Goal: Task Accomplishment & Management: Use online tool/utility

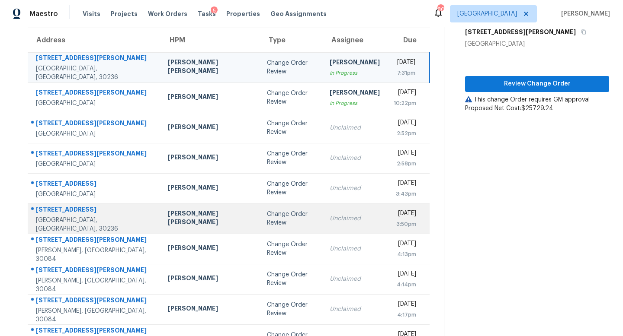
scroll to position [69, 0]
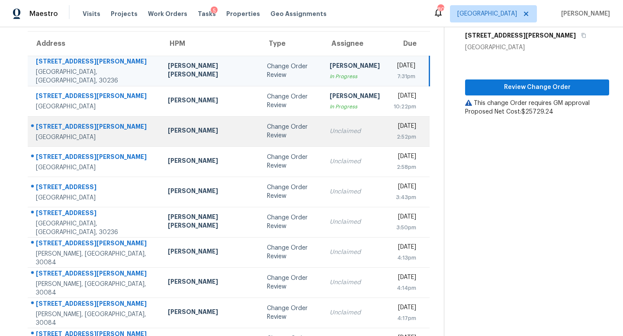
click at [323, 128] on td "Unclaimed" at bounding box center [355, 131] width 64 height 30
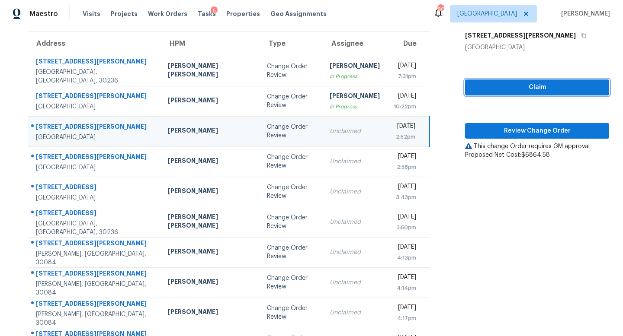
click at [499, 87] on span "Claim" at bounding box center [537, 87] width 130 height 11
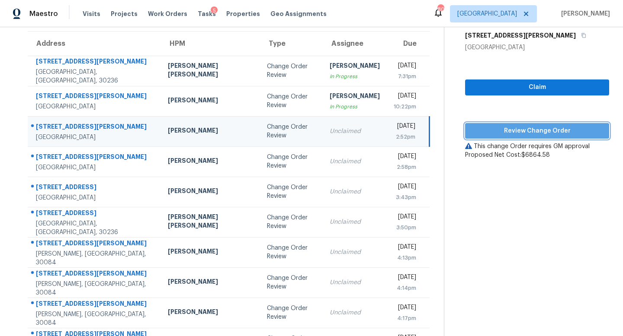
click at [518, 129] on span "Review Change Order" at bounding box center [537, 131] width 130 height 11
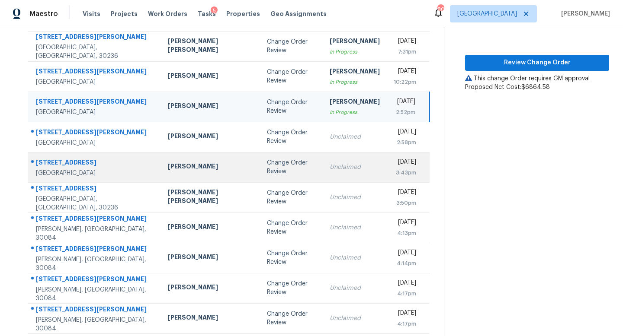
scroll to position [78, 0]
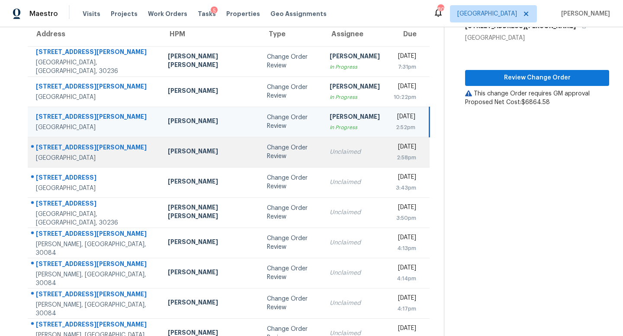
click at [267, 148] on td "Change Order Review" at bounding box center [291, 152] width 63 height 30
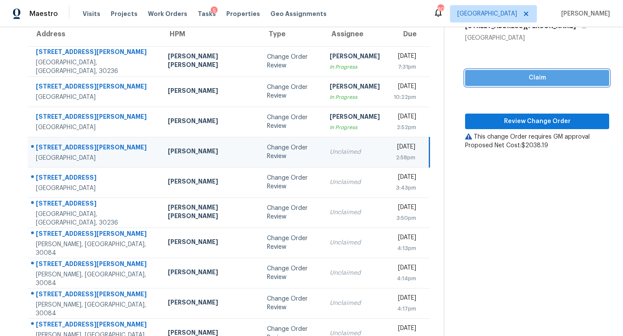
click at [496, 71] on button "Claim" at bounding box center [537, 78] width 144 height 16
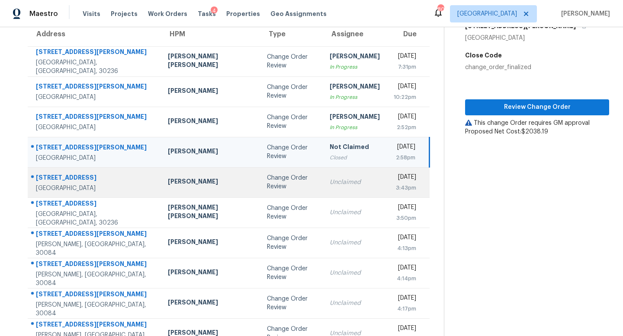
click at [330, 183] on div "Unclaimed" at bounding box center [355, 182] width 50 height 9
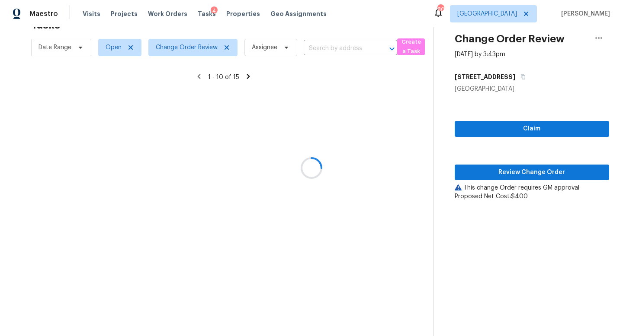
click at [517, 69] on div at bounding box center [311, 168] width 623 height 336
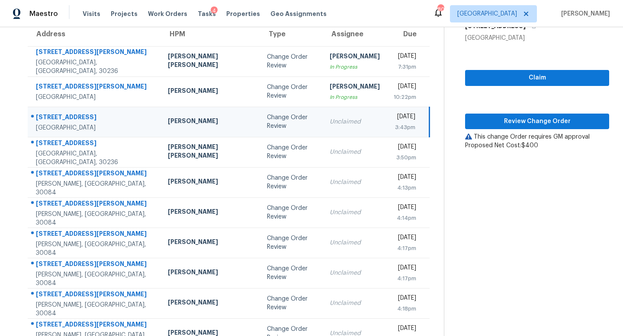
click at [330, 123] on div "Unclaimed" at bounding box center [355, 122] width 50 height 9
click at [509, 77] on span "Claim" at bounding box center [537, 78] width 130 height 11
click at [516, 119] on span "Review Change Order" at bounding box center [537, 121] width 130 height 11
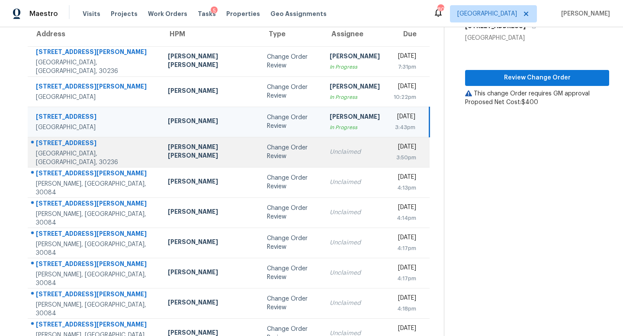
click at [323, 156] on td "Unclaimed" at bounding box center [355, 152] width 64 height 30
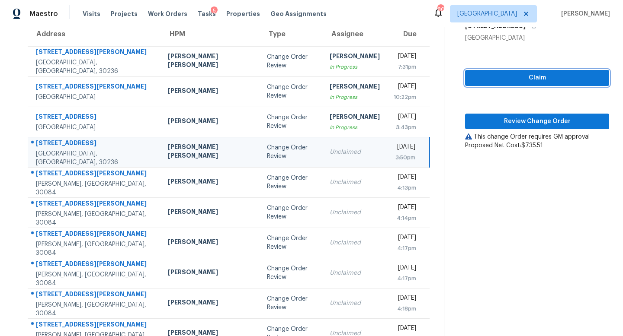
click at [501, 71] on button "Claim" at bounding box center [537, 78] width 144 height 16
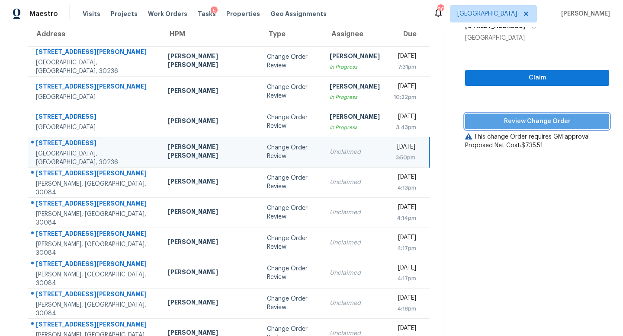
click at [503, 119] on span "Review Change Order" at bounding box center [537, 121] width 130 height 11
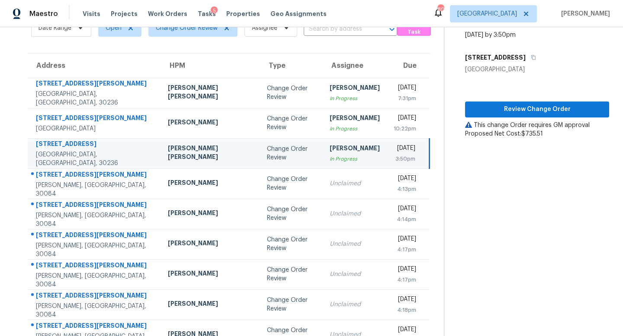
scroll to position [44, 0]
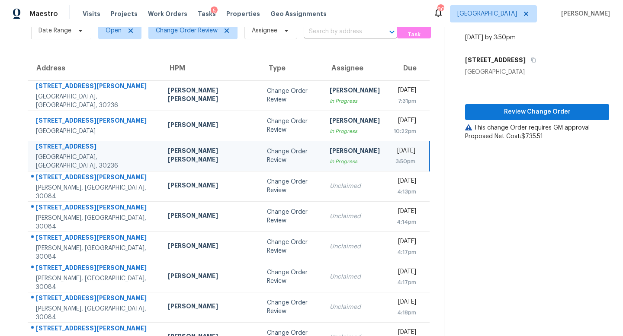
click at [482, 103] on div "Review Change Order This change Order requires GM approval Proposed Net Cost: $…" at bounding box center [537, 109] width 144 height 64
click at [483, 112] on span "Review Change Order" at bounding box center [537, 112] width 130 height 11
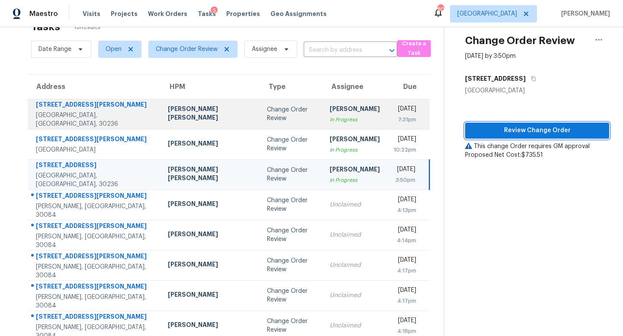
scroll to position [26, 0]
click at [394, 115] on div "Wed, Sep 24th 2025" at bounding box center [405, 109] width 22 height 11
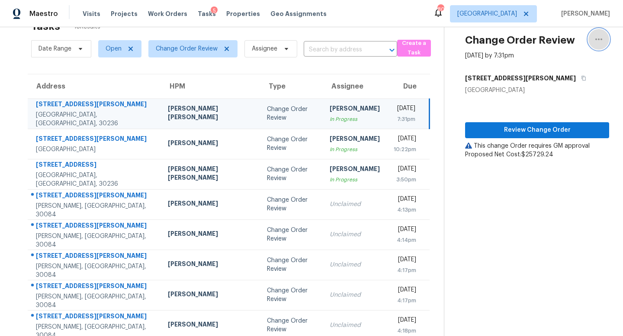
click at [602, 43] on icon "button" at bounding box center [598, 39] width 10 height 10
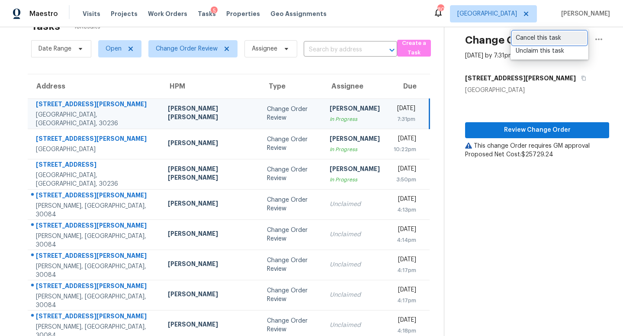
click at [552, 38] on div "Cancel this task" at bounding box center [548, 38] width 67 height 9
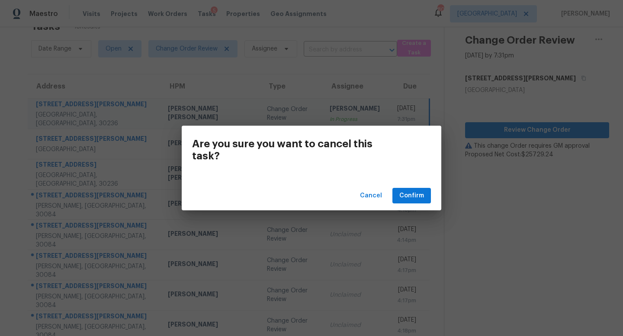
click at [413, 205] on div "Cancel Confirm" at bounding box center [311, 196] width 259 height 30
click at [413, 198] on span "Confirm" at bounding box center [411, 196] width 25 height 11
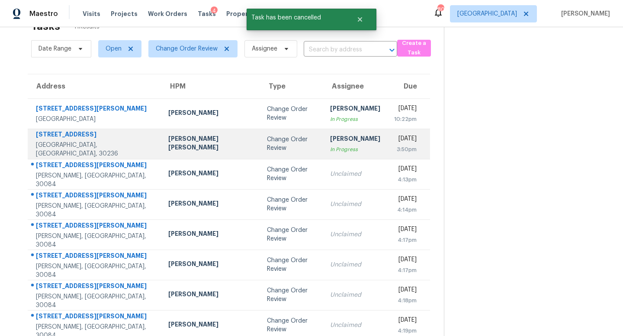
click at [394, 145] on div "3:50pm" at bounding box center [405, 149] width 22 height 9
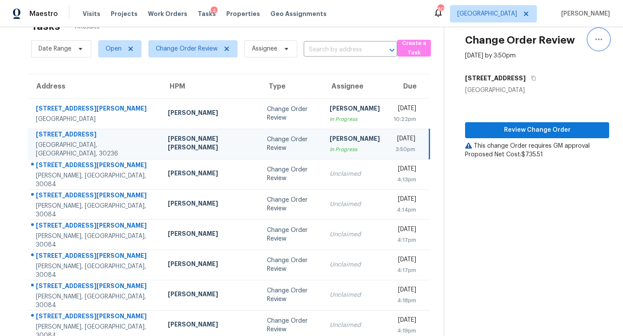
click at [597, 37] on icon "button" at bounding box center [598, 39] width 10 height 10
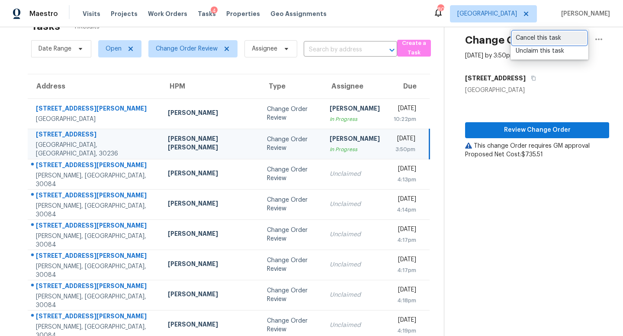
click at [545, 38] on div "Cancel this task" at bounding box center [548, 38] width 67 height 9
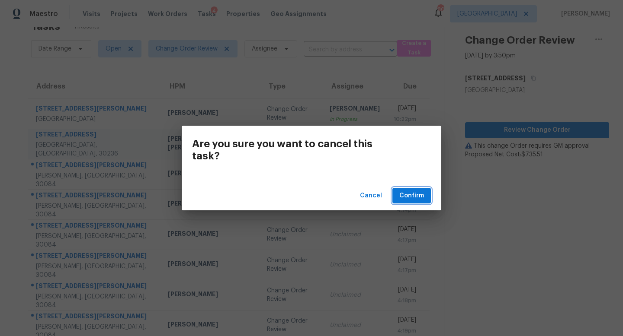
click at [407, 198] on span "Confirm" at bounding box center [411, 196] width 25 height 11
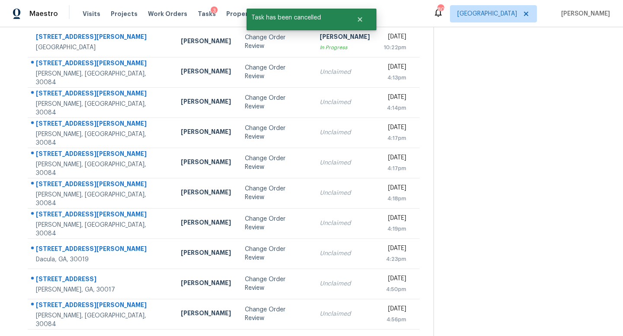
scroll to position [0, 0]
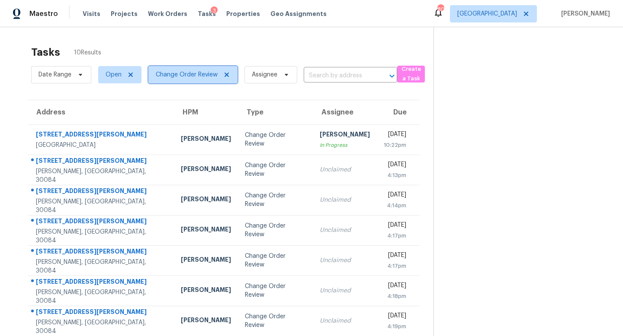
click at [227, 74] on icon at bounding box center [226, 75] width 4 height 4
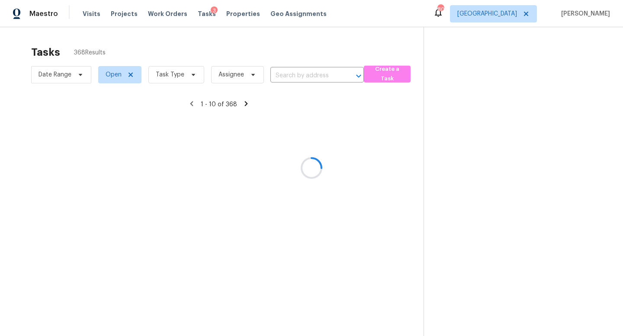
click at [177, 77] on div at bounding box center [311, 168] width 623 height 336
click at [170, 72] on div at bounding box center [311, 168] width 623 height 336
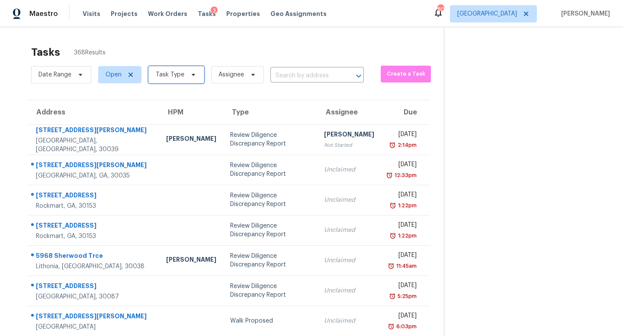
click at [170, 77] on span "Task Type" at bounding box center [170, 74] width 29 height 9
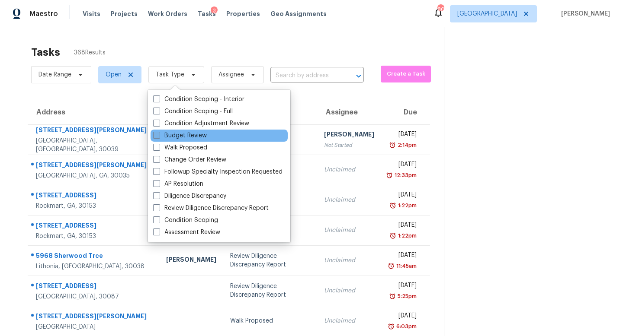
click at [183, 134] on label "Budget Review" at bounding box center [180, 135] width 54 height 9
click at [159, 134] on input "Budget Review" at bounding box center [156, 134] width 6 height 6
checkbox input "true"
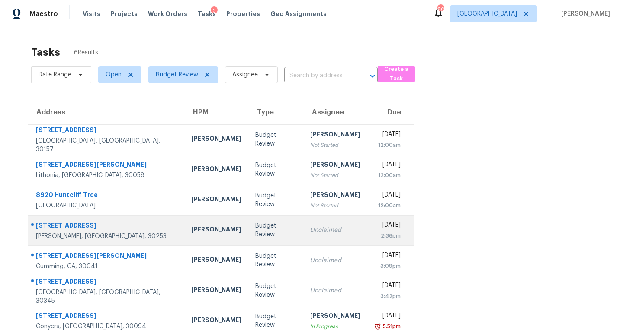
scroll to position [27, 0]
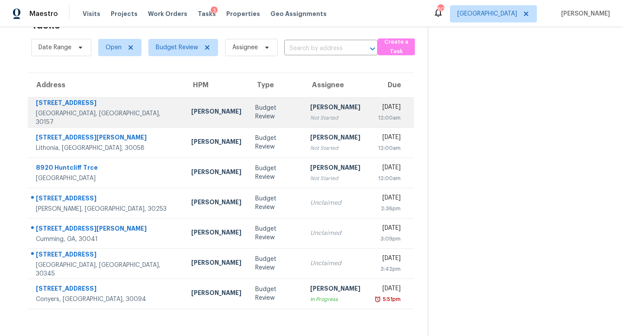
click at [310, 115] on div "Not Started" at bounding box center [335, 118] width 50 height 9
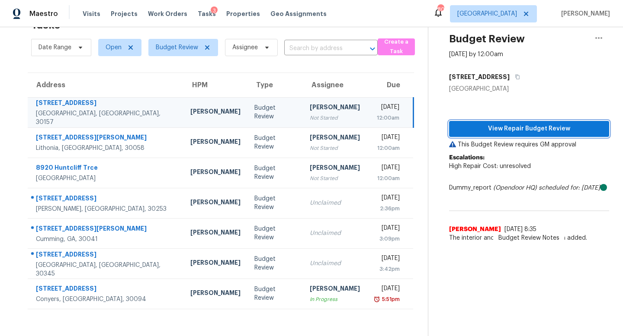
click at [492, 130] on span "View Repair Budget Review" at bounding box center [529, 129] width 146 height 11
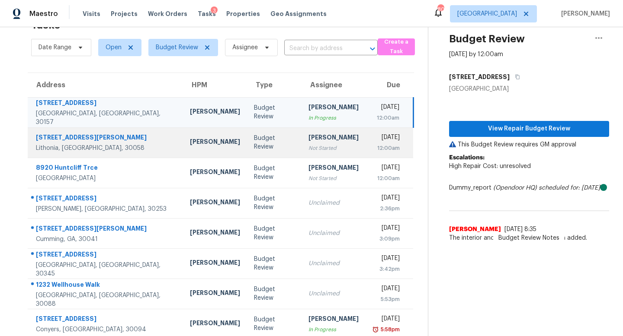
click at [308, 147] on div "Not Started" at bounding box center [333, 148] width 50 height 9
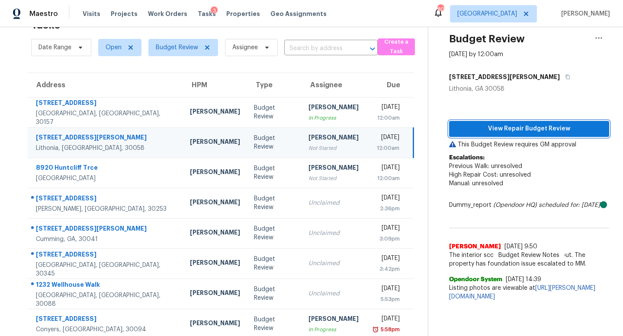
click at [482, 127] on span "View Repair Budget Review" at bounding box center [529, 129] width 146 height 11
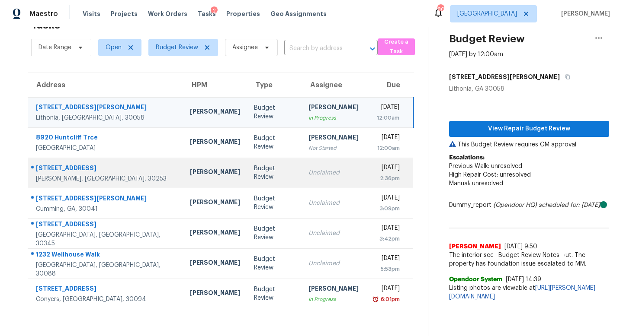
click at [372, 173] on div "Thu, Sep 25th 2025" at bounding box center [385, 168] width 27 height 11
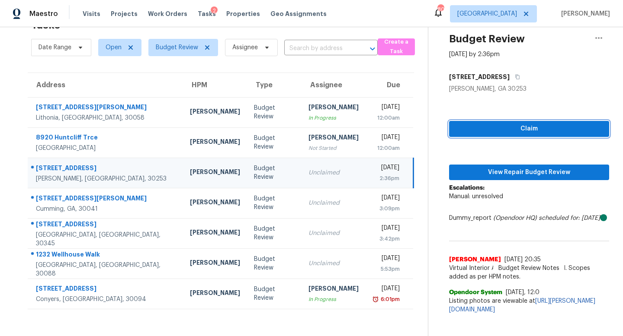
click at [511, 128] on span "Claim" at bounding box center [529, 129] width 146 height 11
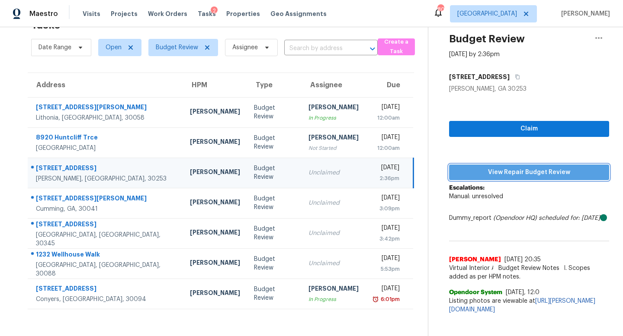
click at [520, 170] on span "View Repair Budget Review" at bounding box center [529, 172] width 146 height 11
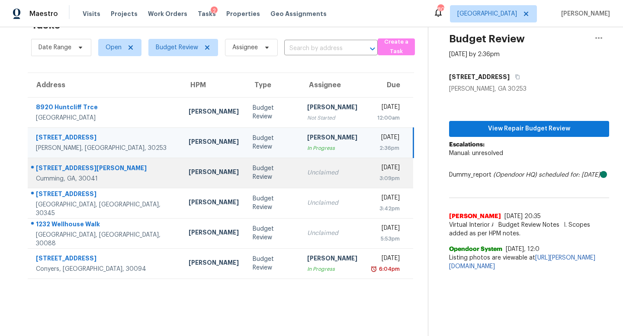
click at [314, 175] on div "Unclaimed" at bounding box center [332, 173] width 50 height 9
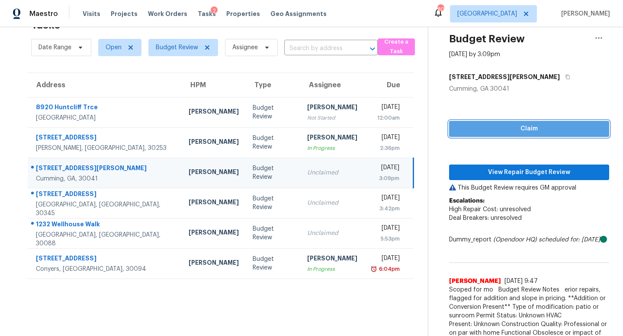
click at [519, 129] on span "Claim" at bounding box center [529, 129] width 146 height 11
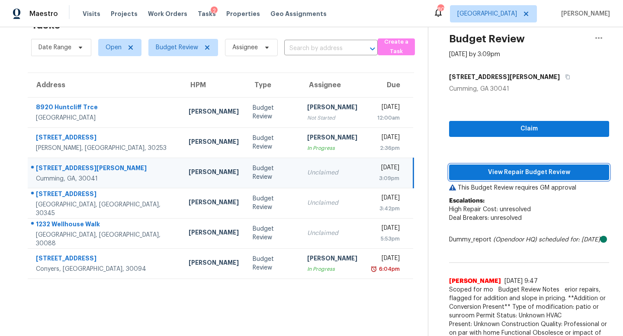
click at [521, 175] on span "View Repair Budget Review" at bounding box center [529, 172] width 146 height 11
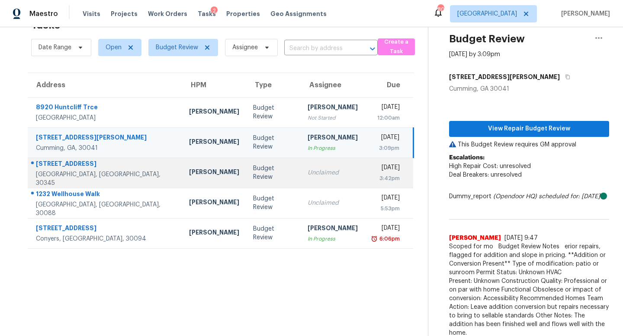
click at [307, 176] on div "Unclaimed" at bounding box center [332, 173] width 50 height 9
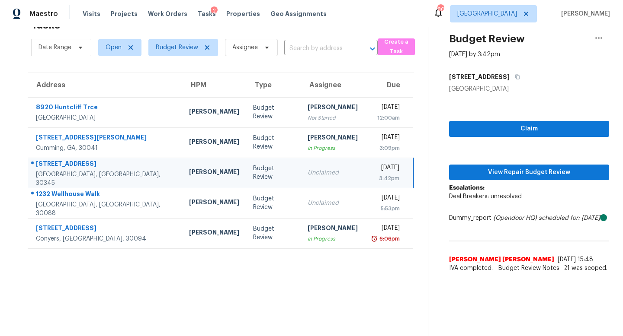
click at [528, 121] on div "Claim View Repair Budget Review Escalations: Deal Breakers: unresolved Dummy_re…" at bounding box center [529, 185] width 160 height 184
click at [526, 130] on span "Claim" at bounding box center [529, 129] width 146 height 11
click at [518, 169] on span "View Repair Budget Review" at bounding box center [529, 172] width 146 height 11
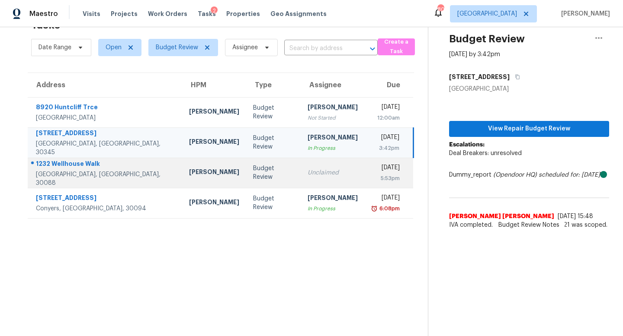
click at [307, 173] on div "Unclaimed" at bounding box center [332, 173] width 50 height 9
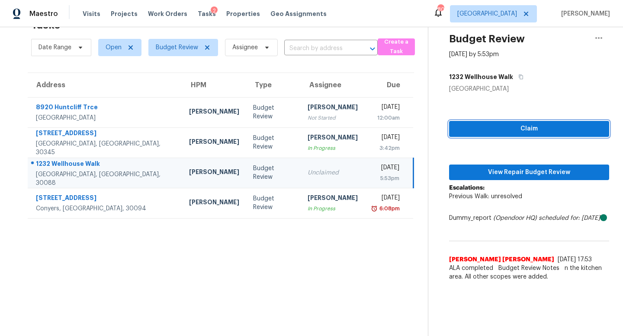
click at [474, 128] on span "Claim" at bounding box center [529, 129] width 146 height 11
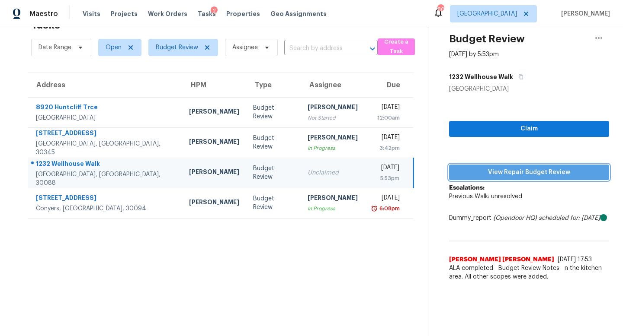
click at [499, 172] on span "View Repair Budget Review" at bounding box center [529, 172] width 146 height 11
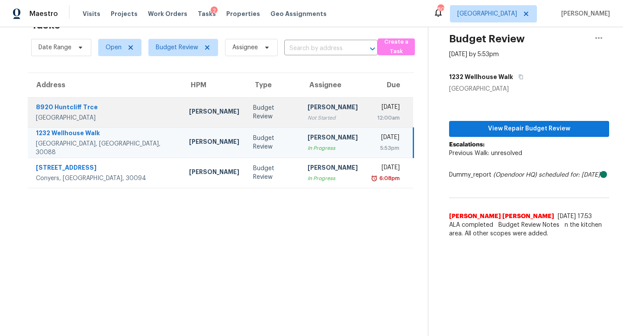
click at [307, 104] on div "[PERSON_NAME]" at bounding box center [332, 108] width 50 height 11
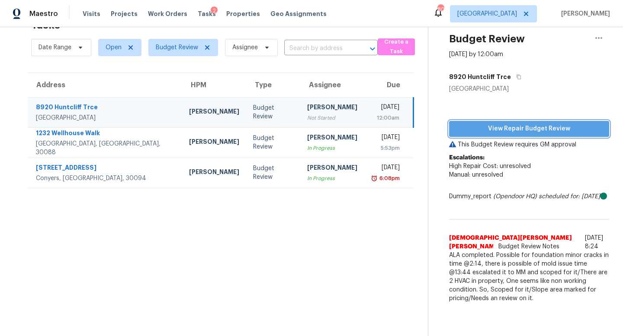
click at [508, 132] on span "View Repair Budget Review" at bounding box center [529, 129] width 146 height 11
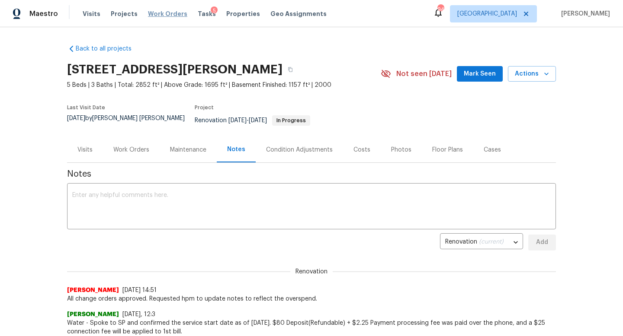
click at [174, 14] on span "Work Orders" at bounding box center [167, 14] width 39 height 9
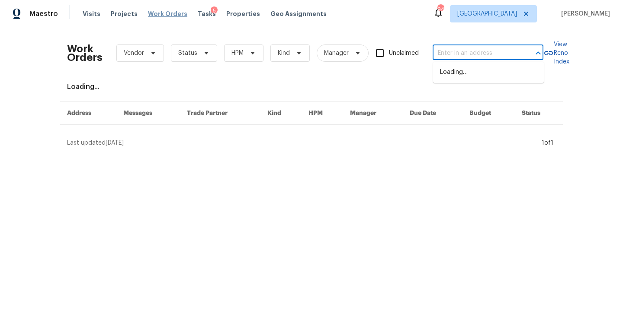
click at [460, 52] on input "text" at bounding box center [475, 53] width 86 height 13
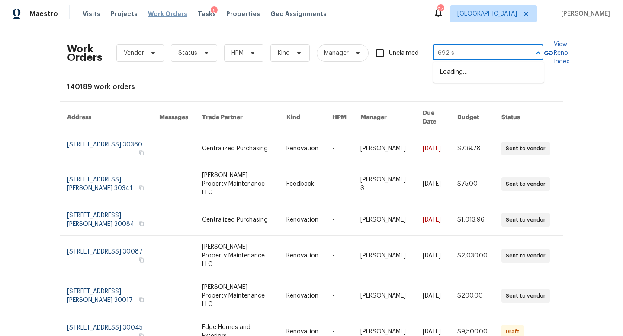
type input "692 su"
click at [456, 74] on li "692 Suholden Cir, Marietta, GA 30066" at bounding box center [488, 72] width 111 height 14
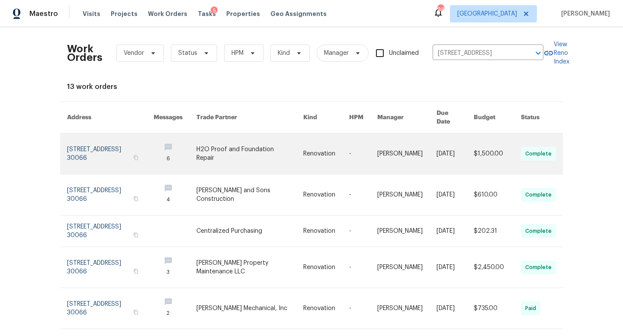
click at [144, 138] on link at bounding box center [110, 154] width 86 height 41
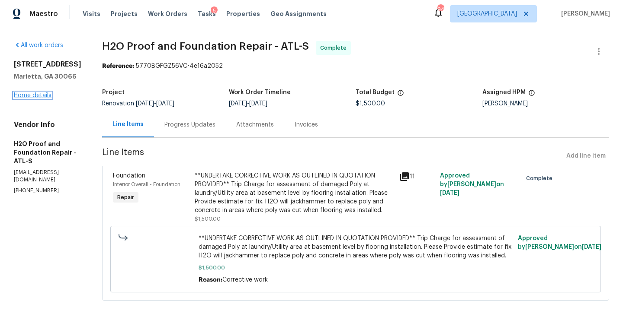
click at [40, 99] on link "Home details" at bounding box center [33, 96] width 38 height 6
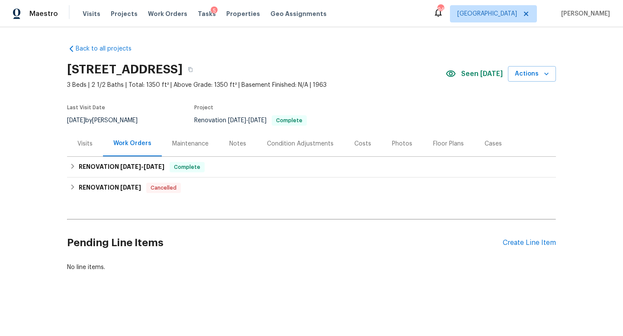
click at [94, 148] on div "Visits" at bounding box center [85, 144] width 36 height 26
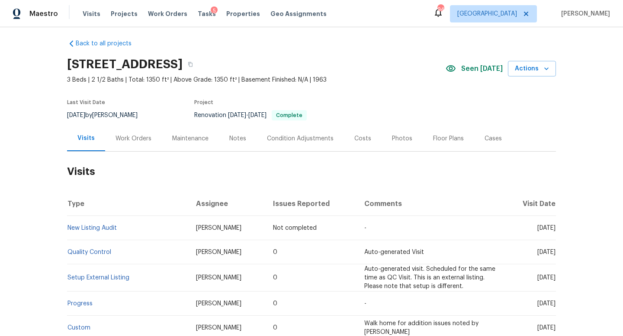
scroll to position [4, 0]
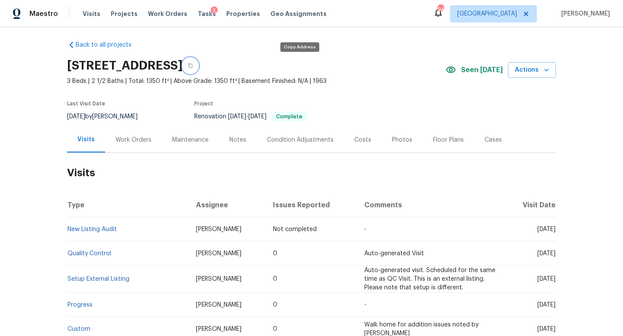
click at [193, 68] on icon "button" at bounding box center [190, 65] width 5 height 5
click at [239, 138] on div "Notes" at bounding box center [237, 140] width 17 height 9
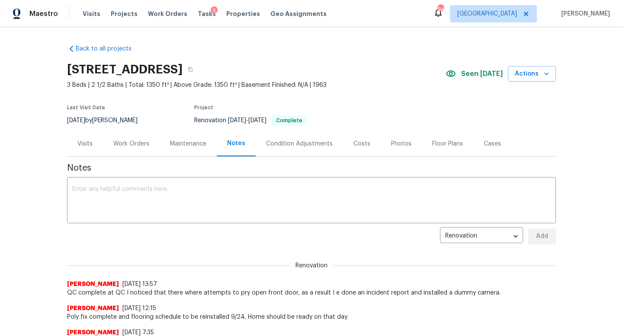
click at [391, 147] on div "Photos" at bounding box center [401, 144] width 20 height 9
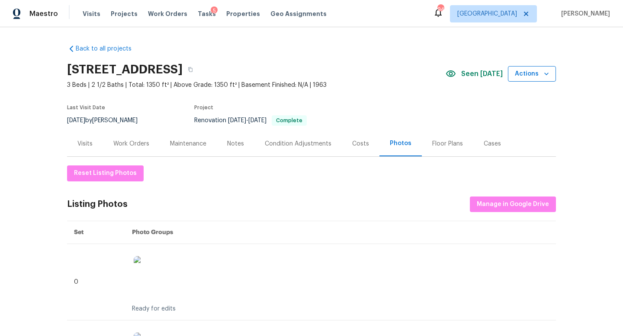
click at [523, 72] on span "Actions" at bounding box center [532, 74] width 34 height 11
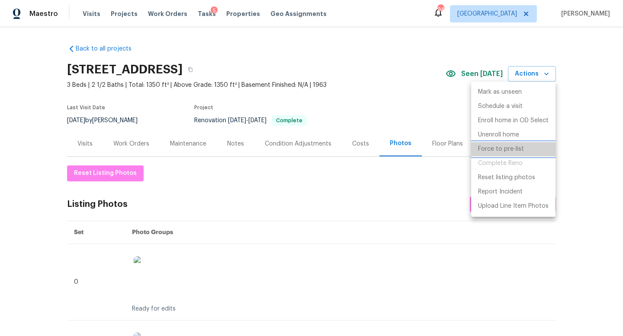
click at [507, 149] on p "Force to pre-list" at bounding box center [501, 149] width 46 height 9
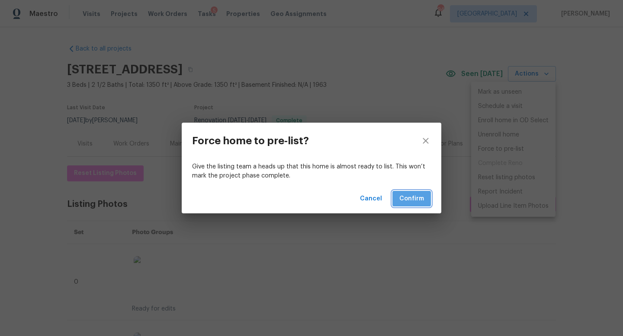
click at [405, 202] on span "Confirm" at bounding box center [411, 199] width 25 height 11
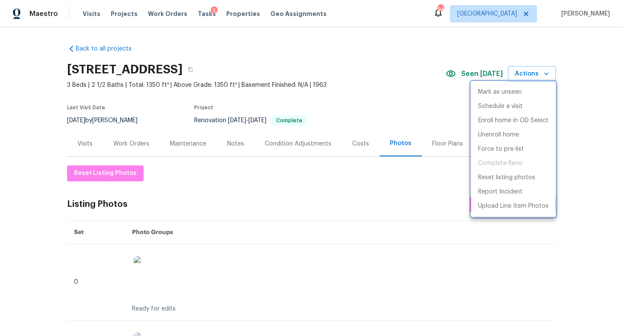
click at [413, 87] on div at bounding box center [311, 168] width 623 height 336
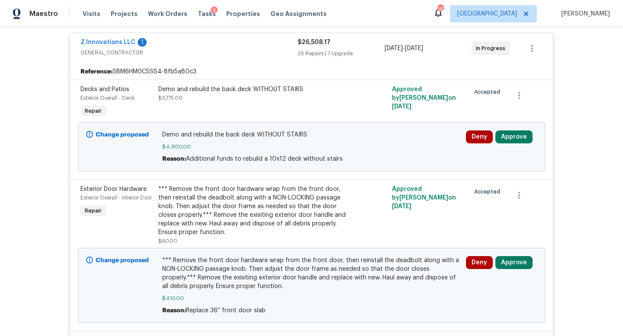
scroll to position [146, 0]
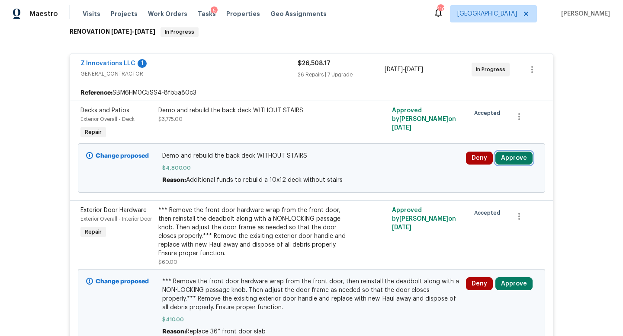
click at [520, 155] on button "Approve" at bounding box center [513, 158] width 37 height 13
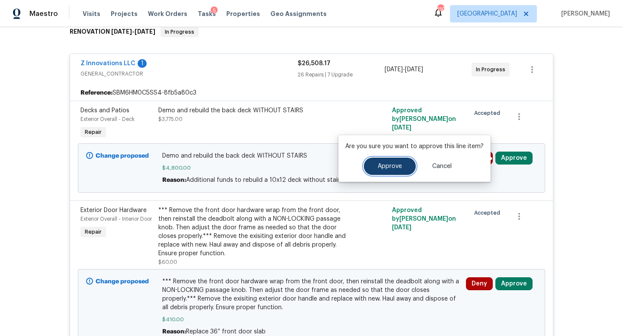
click at [384, 166] on span "Approve" at bounding box center [390, 166] width 24 height 6
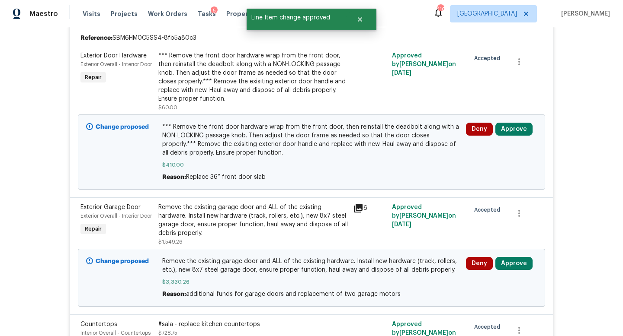
scroll to position [233, 0]
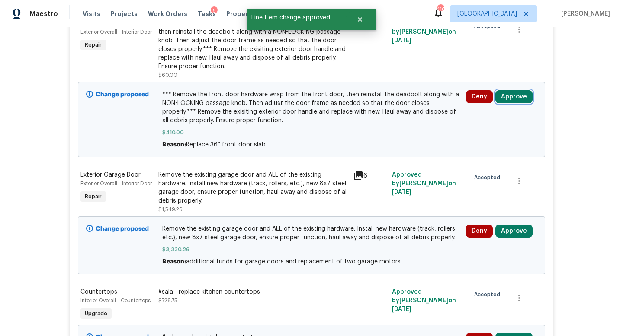
click at [517, 102] on button "Approve" at bounding box center [513, 96] width 37 height 13
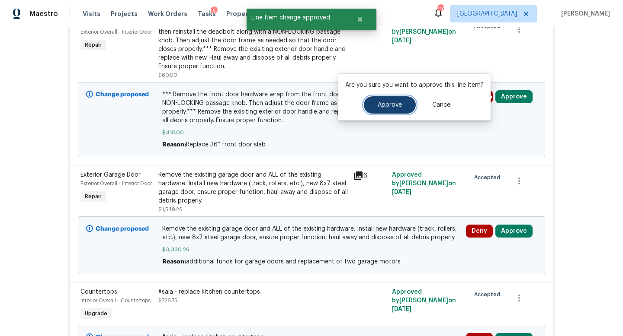
click at [384, 112] on button "Approve" at bounding box center [390, 104] width 52 height 17
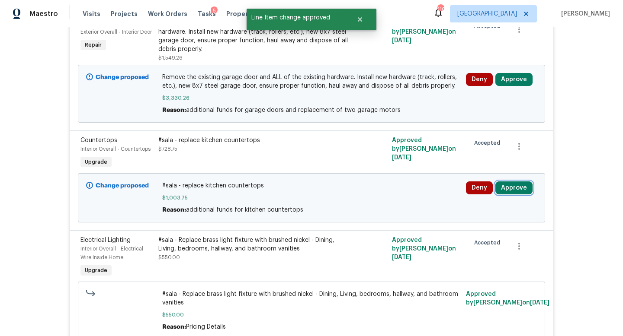
click at [510, 189] on button "Approve" at bounding box center [513, 188] width 37 height 13
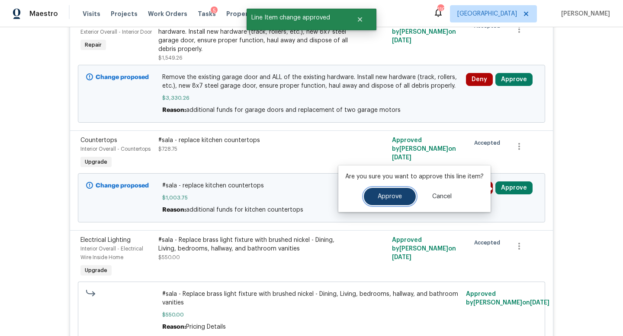
click at [403, 193] on button "Approve" at bounding box center [390, 196] width 52 height 17
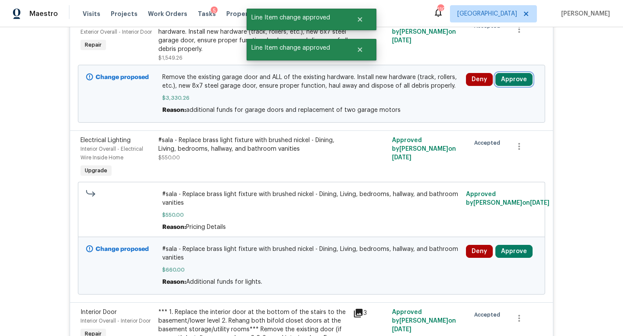
click at [512, 80] on button "Approve" at bounding box center [513, 79] width 37 height 13
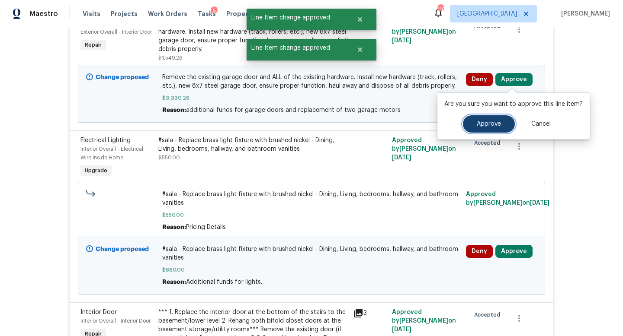
click at [482, 125] on span "Approve" at bounding box center [489, 124] width 24 height 6
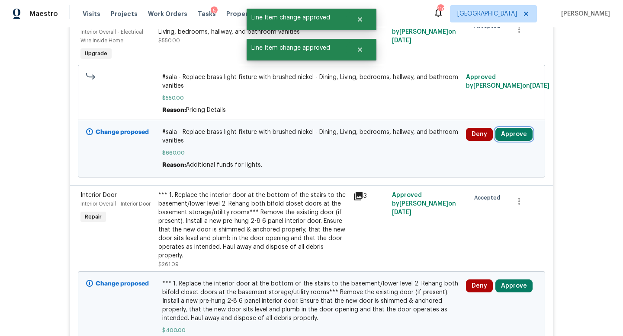
click at [512, 132] on button "Approve" at bounding box center [513, 134] width 37 height 13
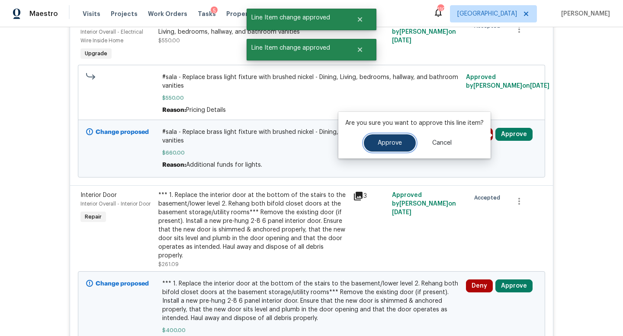
click at [397, 142] on span "Approve" at bounding box center [390, 143] width 24 height 6
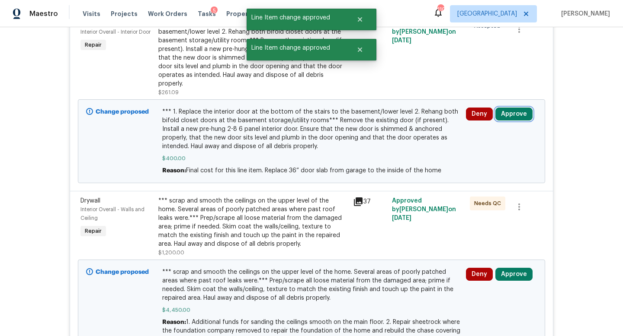
click at [507, 108] on button "Approve" at bounding box center [513, 114] width 37 height 13
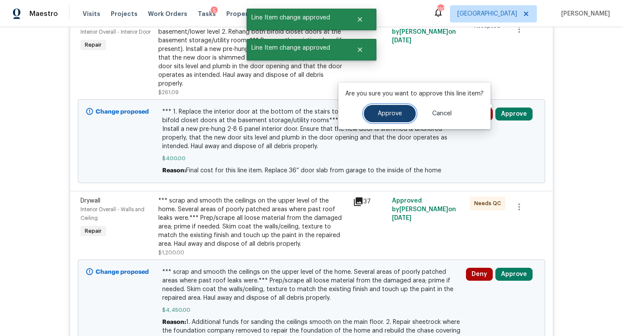
click at [379, 115] on span "Approve" at bounding box center [390, 114] width 24 height 6
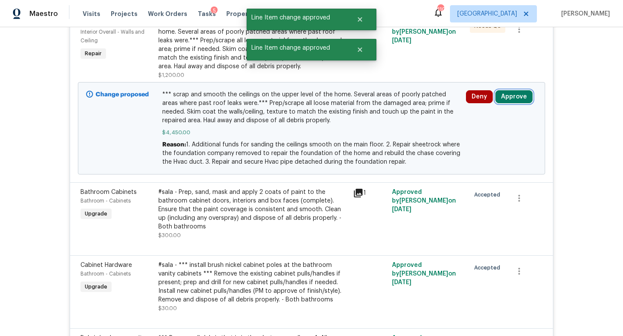
click at [505, 99] on button "Approve" at bounding box center [513, 96] width 37 height 13
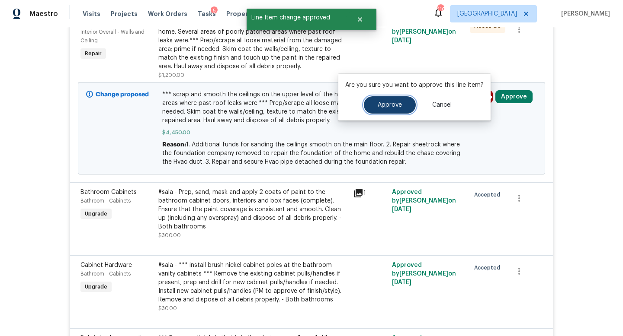
click at [389, 108] on span "Approve" at bounding box center [390, 105] width 24 height 6
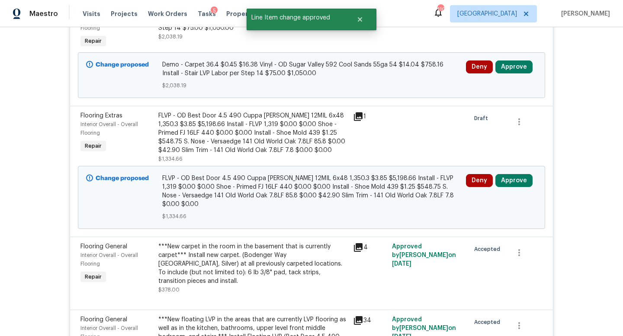
scroll to position [3507, 0]
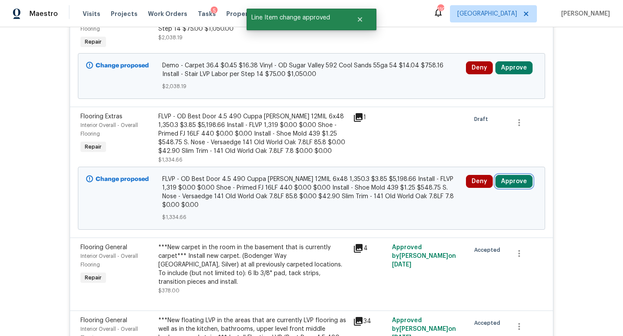
click at [512, 175] on button "Approve" at bounding box center [513, 181] width 37 height 13
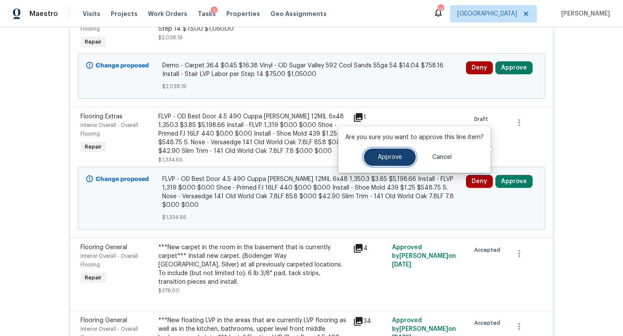
click at [403, 152] on button "Approve" at bounding box center [390, 157] width 52 height 17
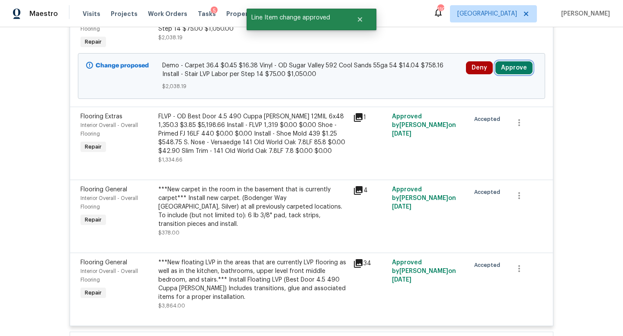
click at [515, 61] on button "Approve" at bounding box center [513, 67] width 37 height 13
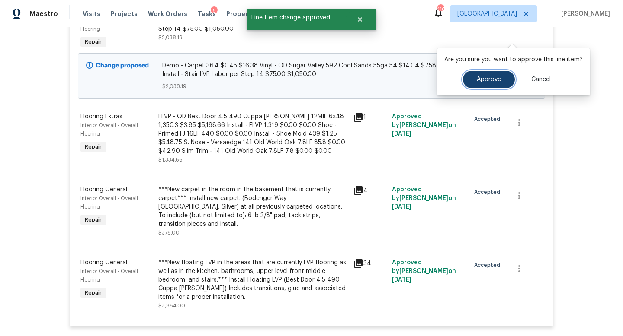
click at [479, 77] on span "Approve" at bounding box center [489, 80] width 24 height 6
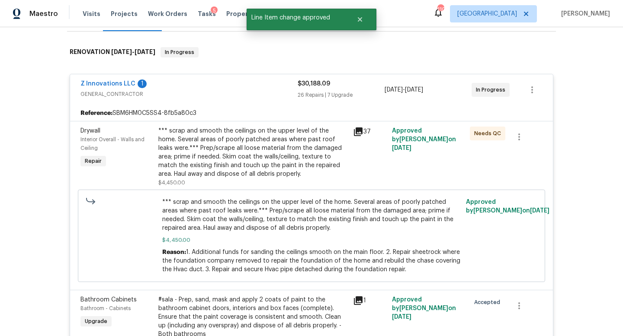
scroll to position [0, 0]
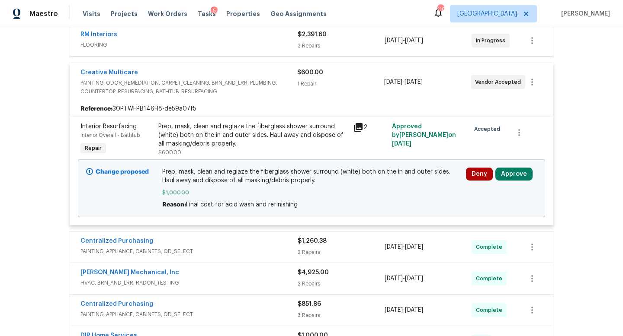
scroll to position [257, 0]
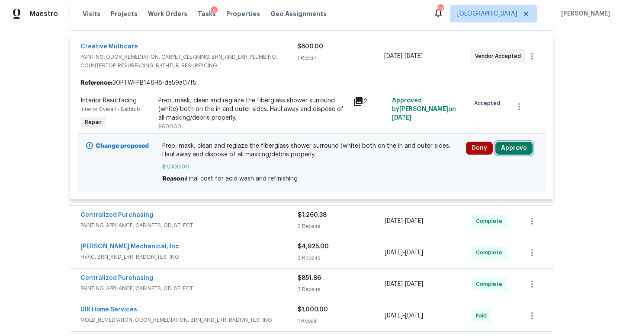
click at [515, 147] on button "Approve" at bounding box center [513, 148] width 37 height 13
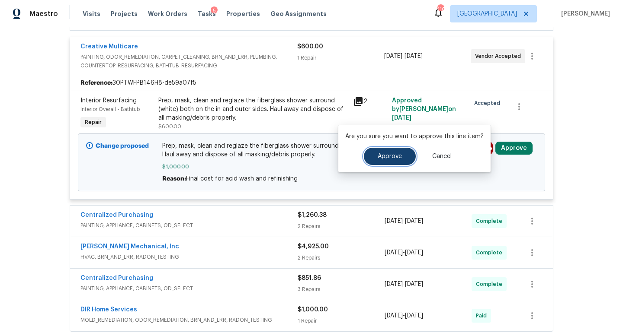
click at [379, 160] on span "Approve" at bounding box center [390, 157] width 24 height 6
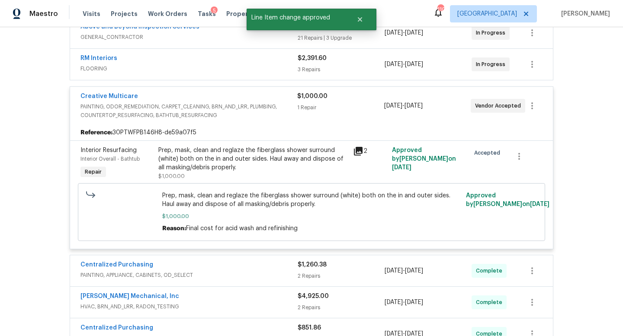
scroll to position [0, 0]
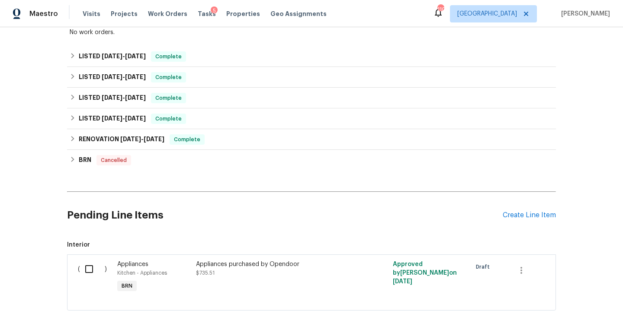
scroll to position [170, 0]
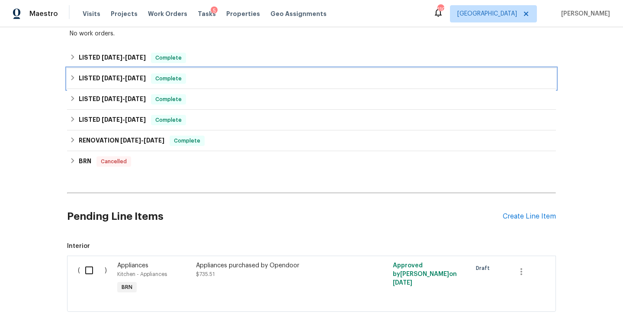
click at [270, 68] on div "LISTED 4/16/25 - 4/21/25 Complete" at bounding box center [311, 78] width 489 height 21
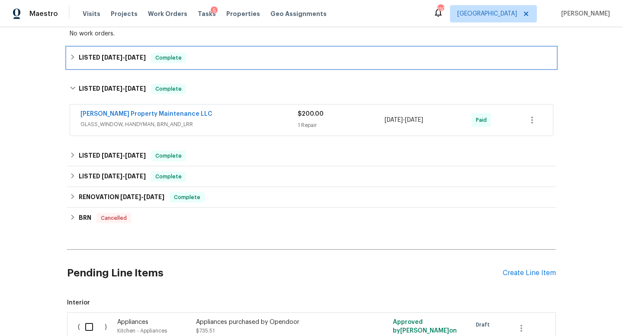
click at [268, 55] on div "LISTED 4/30/25 - 5/14/25 Complete" at bounding box center [311, 58] width 483 height 10
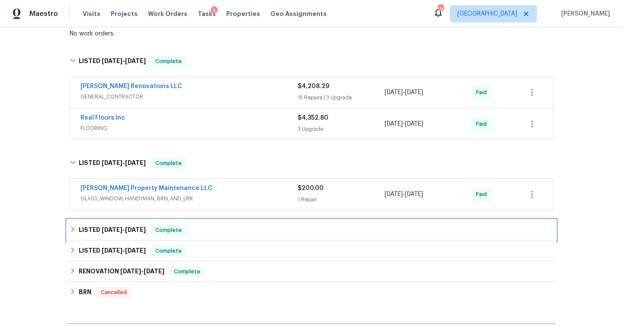
click at [247, 225] on div "LISTED 2/28/25 - 3/3/25 Complete" at bounding box center [311, 230] width 483 height 10
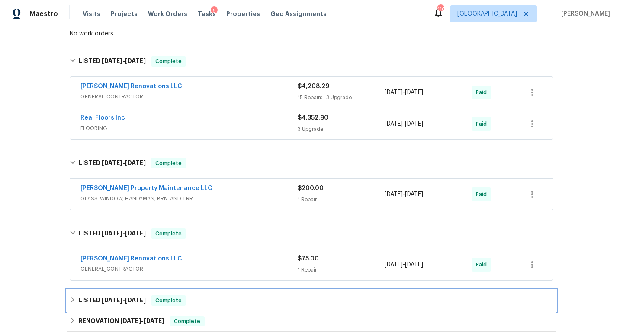
click at [243, 291] on div "LISTED 12/30/24 - 1/3/25 Complete" at bounding box center [311, 301] width 489 height 21
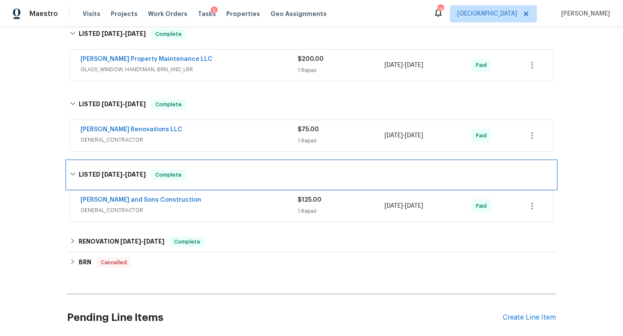
scroll to position [319, 0]
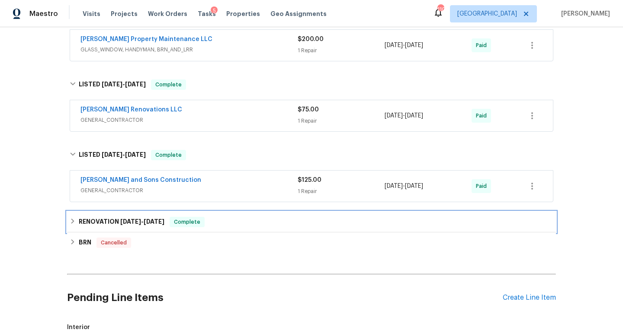
click at [241, 217] on div "RENOVATION 7/29/24 - 8/16/24 Complete" at bounding box center [311, 222] width 483 height 10
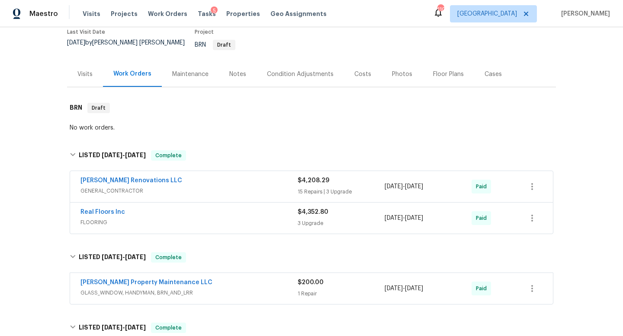
scroll to position [81, 0]
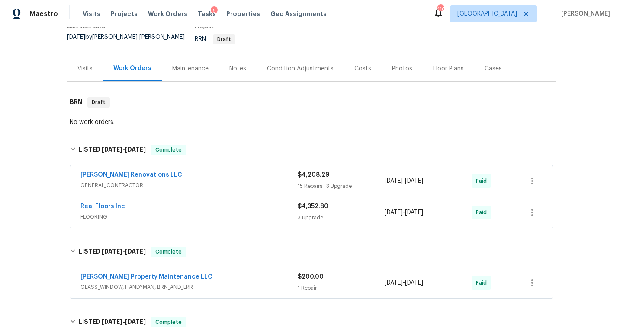
click at [231, 185] on div "Aseem Renovations LLC GENERAL_CONTRACTOR" at bounding box center [188, 181] width 217 height 21
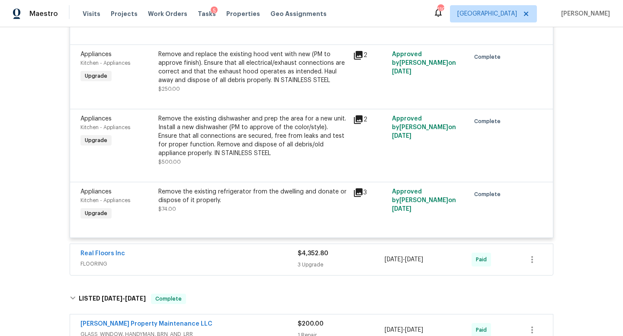
scroll to position [1673, 0]
click at [231, 260] on div "Real Floors Inc FLOORING" at bounding box center [188, 260] width 217 height 21
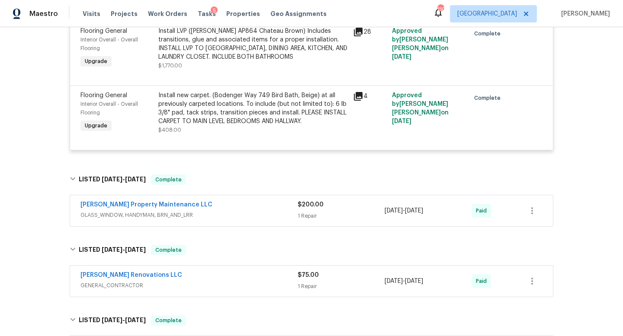
scroll to position [2587, 0]
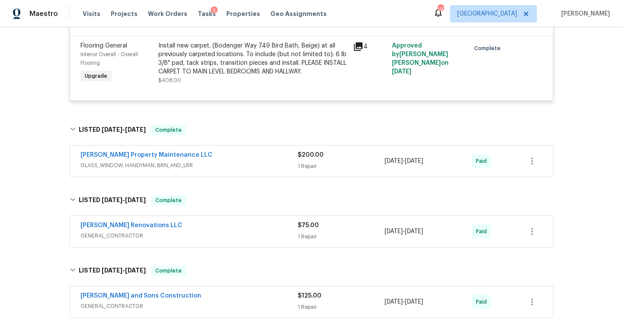
click at [256, 161] on span "GLASS_WINDOW, HANDYMAN, BRN_AND_LRR" at bounding box center [188, 165] width 217 height 9
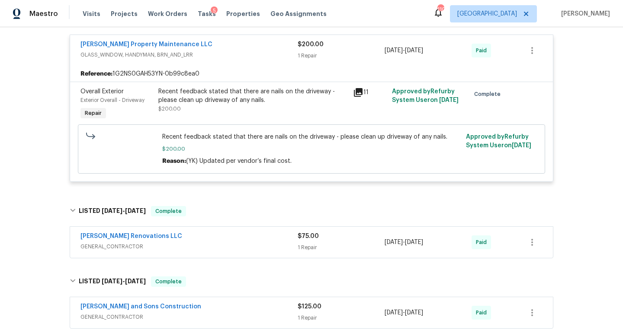
scroll to position [2713, 0]
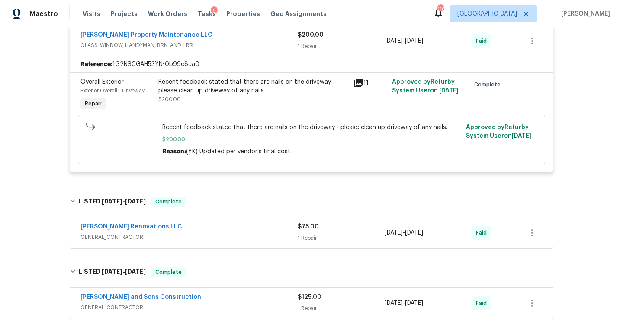
click at [250, 233] on span "GENERAL_CONTRACTOR" at bounding box center [188, 237] width 217 height 9
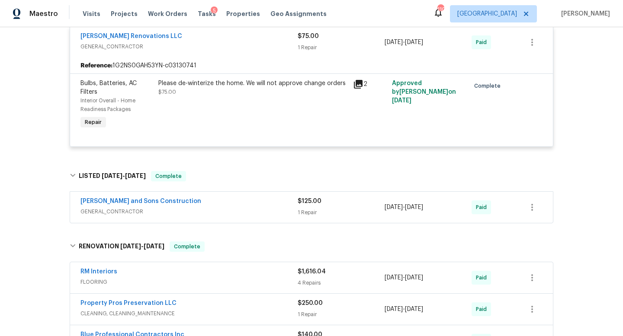
scroll to position [2913, 0]
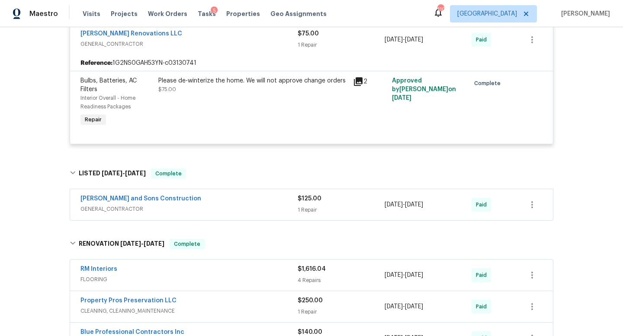
click at [250, 205] on span "GENERAL_CONTRACTOR" at bounding box center [188, 209] width 217 height 9
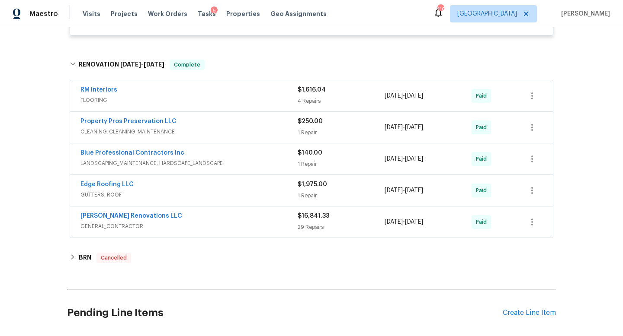
scroll to position [3384, 0]
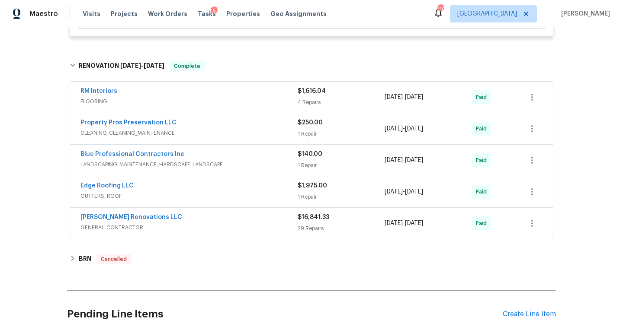
click at [247, 97] on span "FLOORING" at bounding box center [188, 101] width 217 height 9
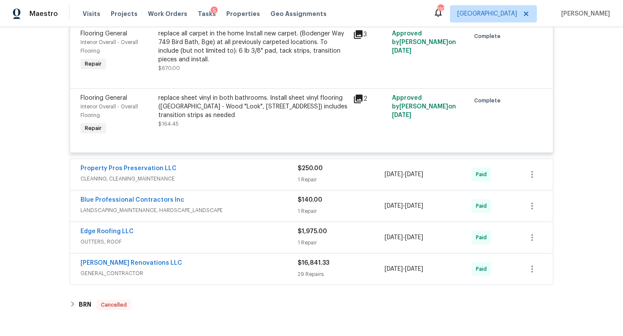
scroll to position [3799, 0]
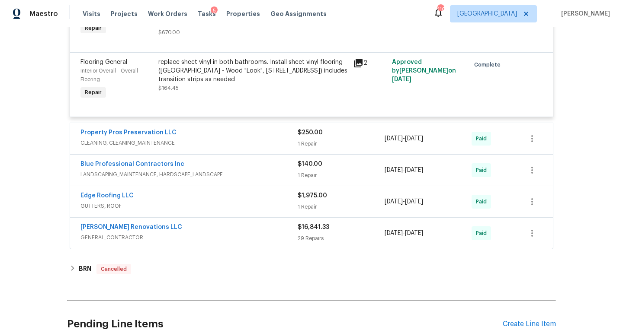
click at [260, 139] on span "CLEANING, CLEANING_MAINTENANCE" at bounding box center [188, 143] width 217 height 9
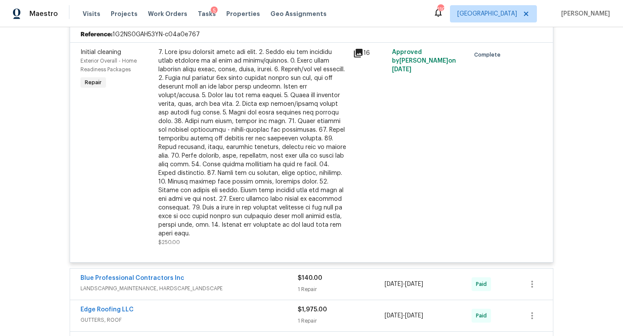
scroll to position [3970, 0]
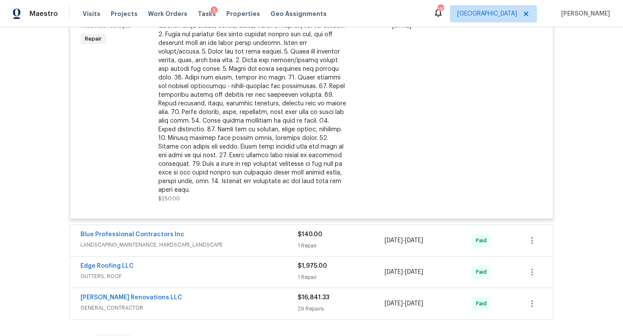
click at [247, 225] on div "Blue Professional Contractors Inc LANDSCAPING_MAINTENANCE, HARDSCAPE_LANDSCAPE …" at bounding box center [311, 240] width 483 height 31
click at [247, 231] on div "Blue Professional Contractors Inc" at bounding box center [188, 236] width 217 height 10
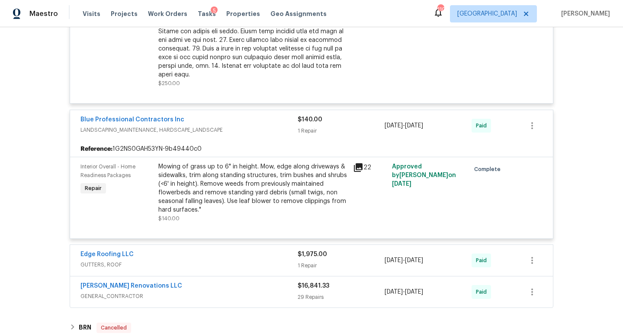
scroll to position [4093, 0]
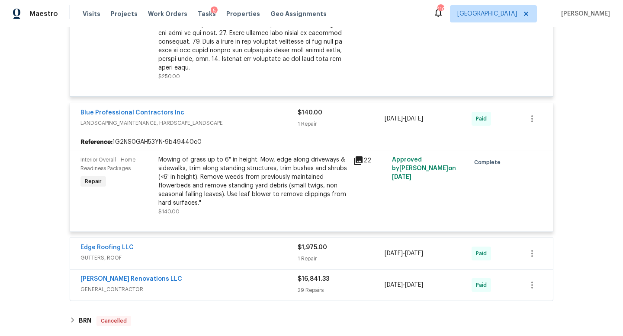
click at [243, 243] on div "Edge Roofing LLC" at bounding box center [188, 248] width 217 height 10
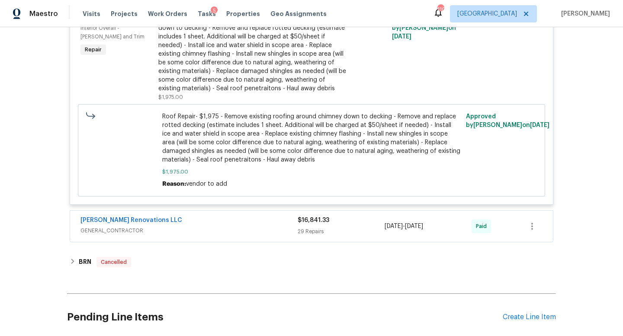
scroll to position [4378, 0]
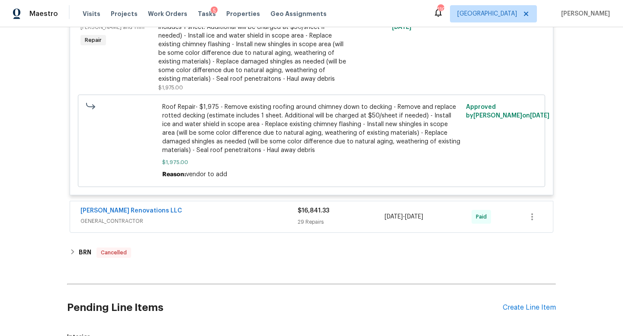
click at [244, 207] on div "[PERSON_NAME] Renovations LLC" at bounding box center [188, 212] width 217 height 10
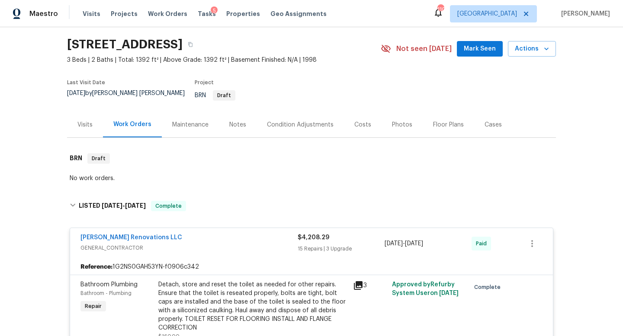
scroll to position [0, 0]
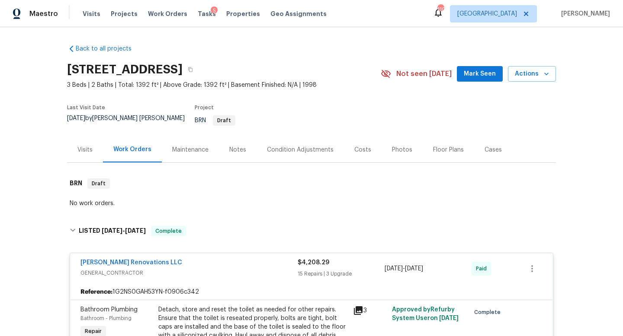
click at [91, 148] on div "Visits" at bounding box center [85, 150] width 36 height 26
